Goal: Task Accomplishment & Management: Manage account settings

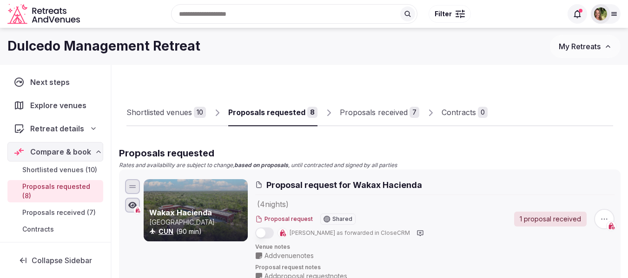
click at [590, 43] on span "My Retreats" at bounding box center [579, 46] width 42 height 9
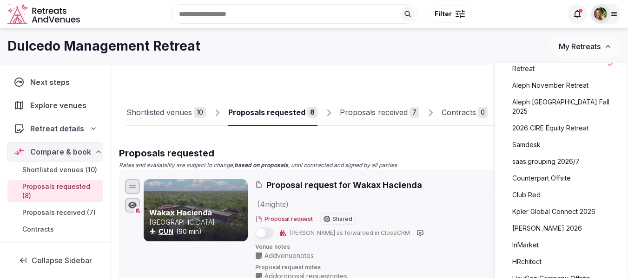
scroll to position [186, 0]
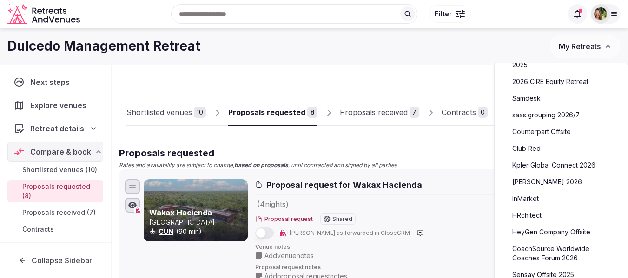
click at [555, 242] on link "CoachSource Worldwide Coaches Forum 2026" at bounding box center [561, 254] width 114 height 24
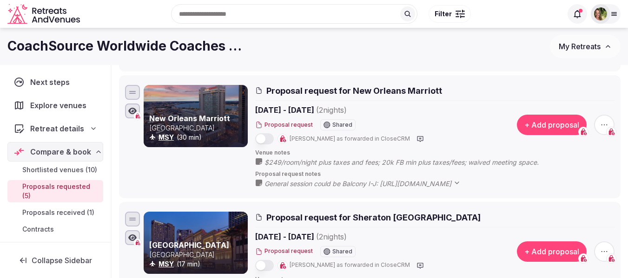
scroll to position [325, 0]
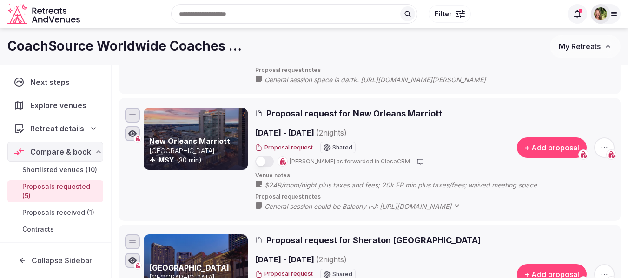
click at [432, 207] on span "General session could be Balcony I-J: [URL][DOMAIN_NAME]" at bounding box center [366, 206] width 205 height 9
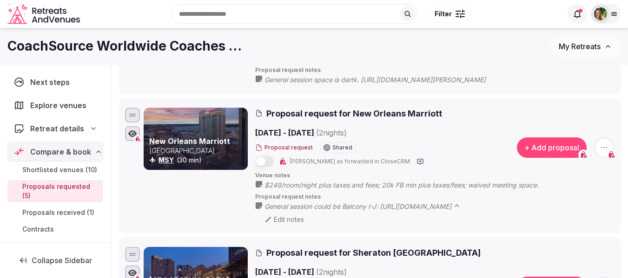
click at [432, 207] on span "General session could be Balcony I-J: [URL][DOMAIN_NAME]" at bounding box center [366, 206] width 205 height 9
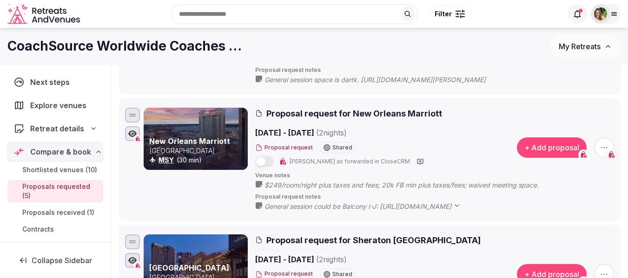
click at [432, 207] on span "General session could be Balcony I-J: [URL][DOMAIN_NAME]" at bounding box center [366, 206] width 205 height 9
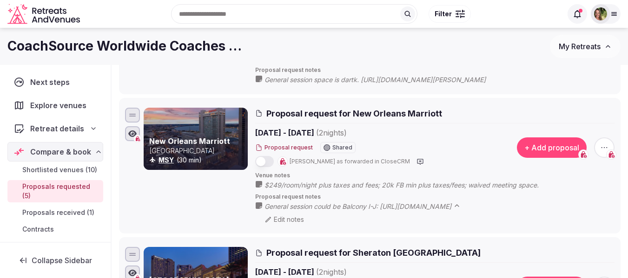
click at [432, 207] on span "General session could be Balcony I-J: [URL][DOMAIN_NAME]" at bounding box center [366, 206] width 205 height 9
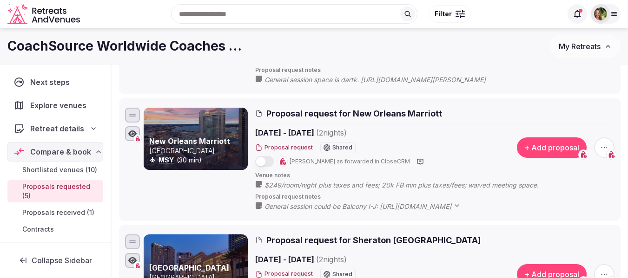
click at [432, 207] on span "General session could be Balcony I-J: [URL][DOMAIN_NAME]" at bounding box center [366, 206] width 205 height 9
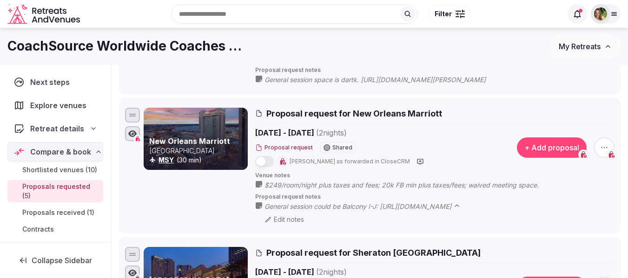
click at [432, 207] on span "General session could be Balcony I-J: [URL][DOMAIN_NAME]" at bounding box center [366, 206] width 205 height 9
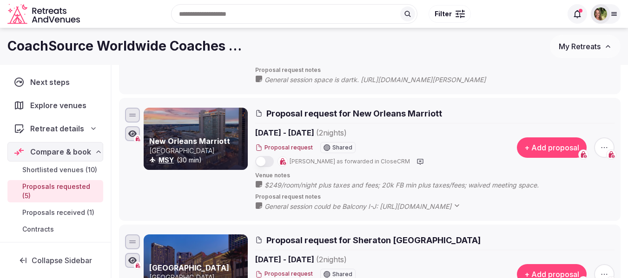
click at [432, 207] on span "General session could be Balcony I-J: [URL][DOMAIN_NAME]" at bounding box center [366, 206] width 205 height 9
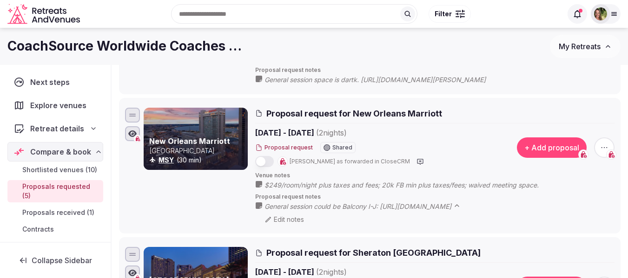
drag, startPoint x: 353, startPoint y: 219, endPoint x: 470, endPoint y: 184, distance: 122.1
click at [367, 199] on div "Proposal request notes General session could be Balcony I-J: [URL][DOMAIN_NAME]…" at bounding box center [434, 208] width 359 height 31
drag, startPoint x: 424, startPoint y: 214, endPoint x: 369, endPoint y: 200, distance: 56.6
click at [369, 200] on div "Proposal request notes General session could be Balcony I-J: [URL][DOMAIN_NAME]…" at bounding box center [434, 208] width 359 height 31
